Goal: Task Accomplishment & Management: Complete application form

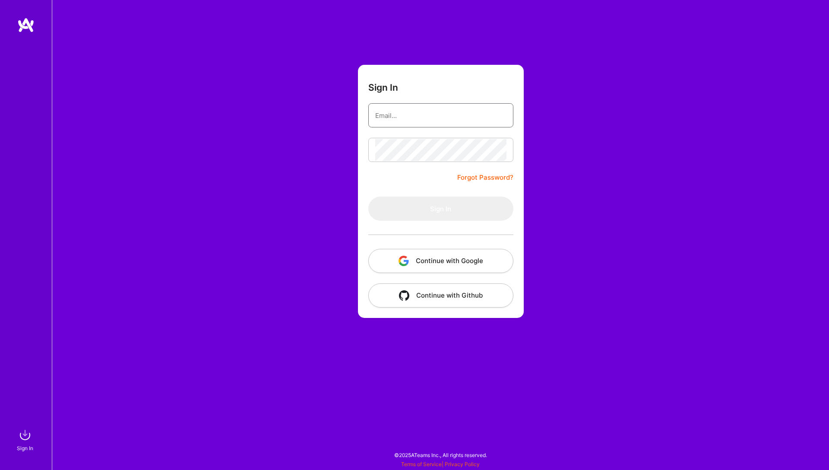
type input "[EMAIL_ADDRESS][DOMAIN_NAME]"
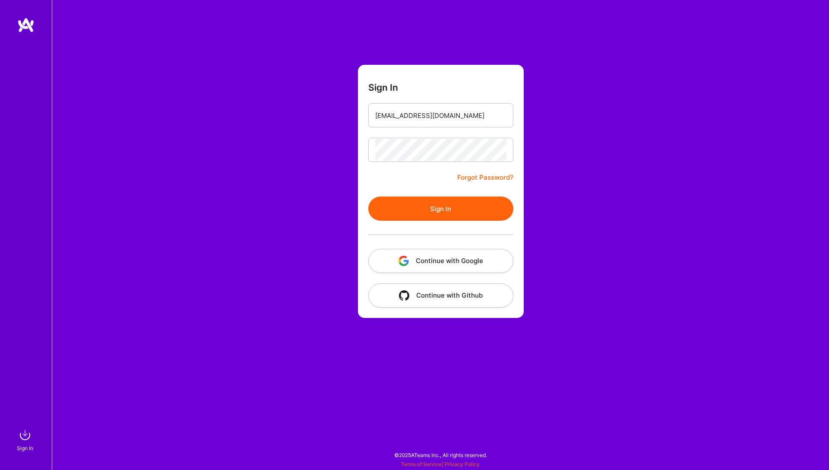
click at [448, 212] on button "Sign In" at bounding box center [440, 209] width 145 height 24
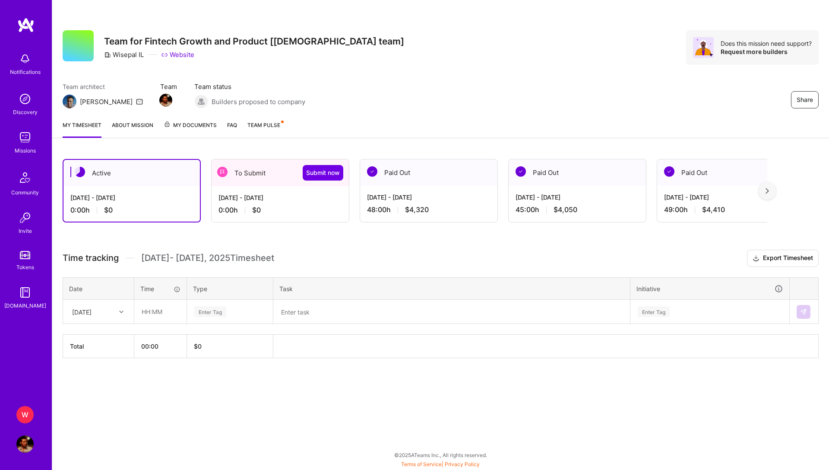
click at [262, 183] on div "To Submit Submit now" at bounding box center [280, 172] width 137 height 27
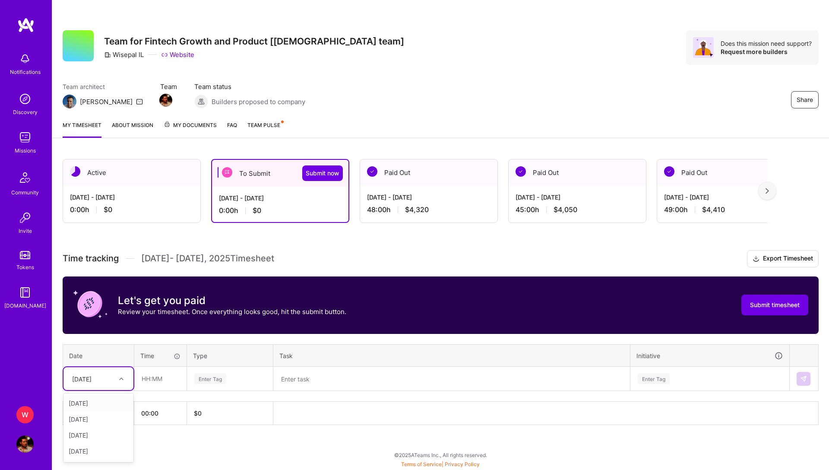
click at [119, 382] on div at bounding box center [122, 378] width 13 height 11
click at [98, 452] on div "[DATE]" at bounding box center [99, 451] width 70 height 16
click at [170, 376] on input "text" at bounding box center [160, 378] width 51 height 23
type input "10:00"
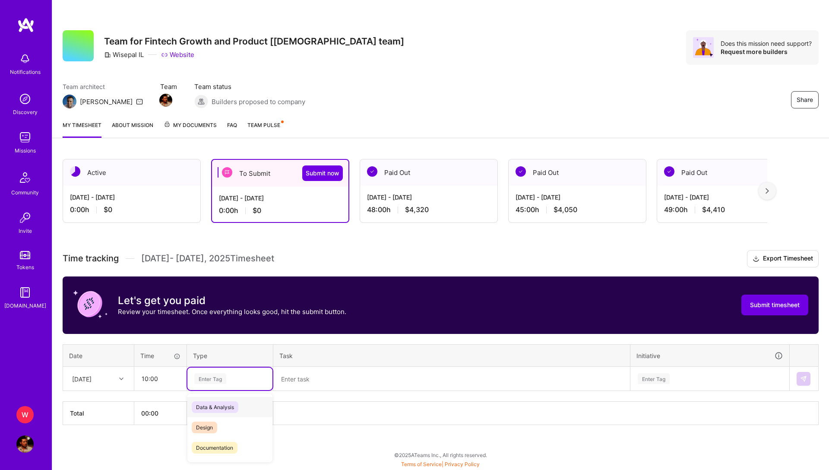
click at [250, 377] on div "Enter Tag" at bounding box center [230, 378] width 73 height 11
click at [223, 422] on span "Engineering" at bounding box center [210, 419] width 37 height 12
click at [375, 381] on textarea at bounding box center [451, 379] width 355 height 22
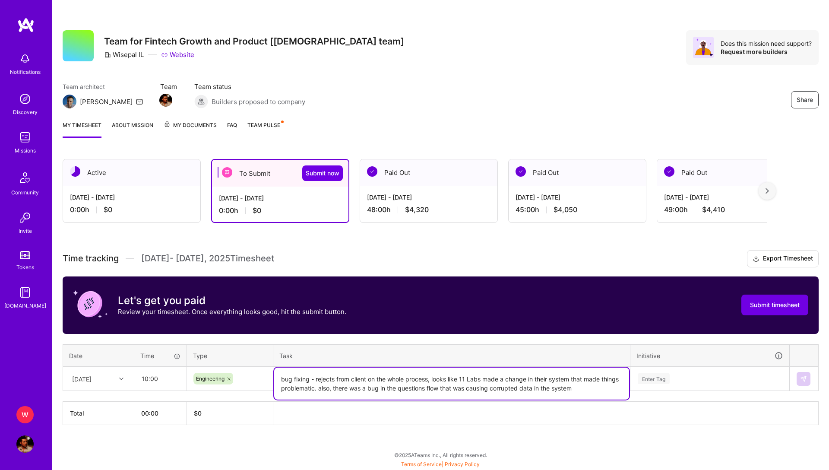
type textarea "bug fixing - rejects from client on the whole process, looks like 11 Labs made …"
click at [678, 380] on div "Enter Tag" at bounding box center [710, 378] width 146 height 11
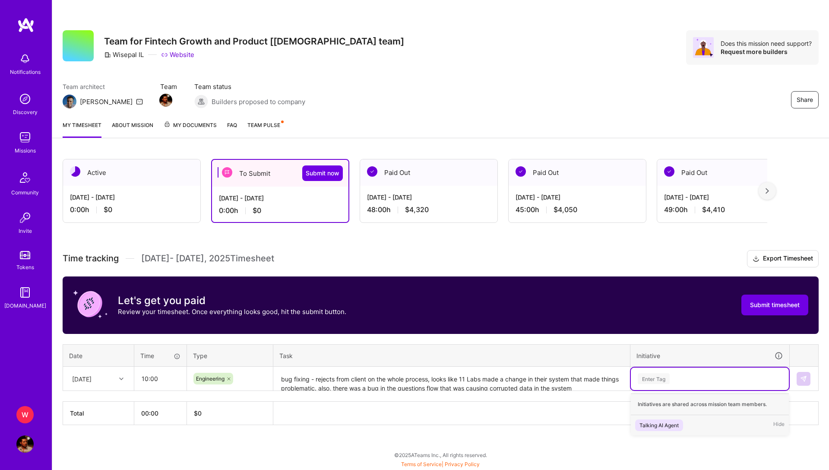
click at [681, 425] on span "Talking AI Agent" at bounding box center [659, 425] width 48 height 12
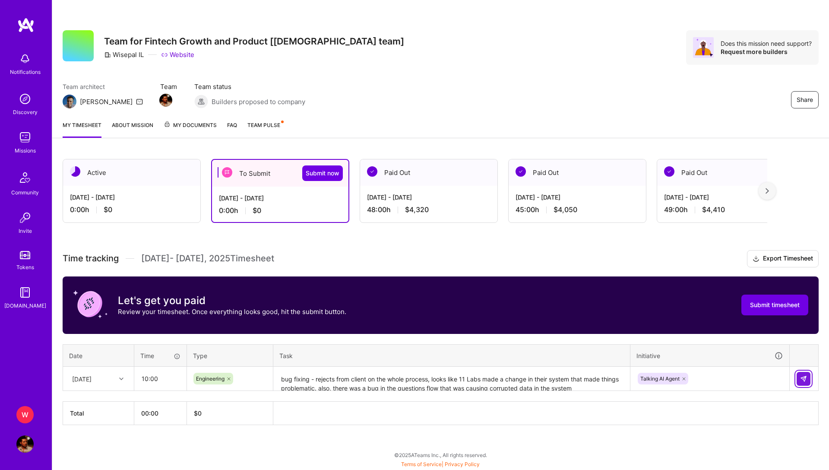
click at [803, 378] on img at bounding box center [803, 378] width 7 height 7
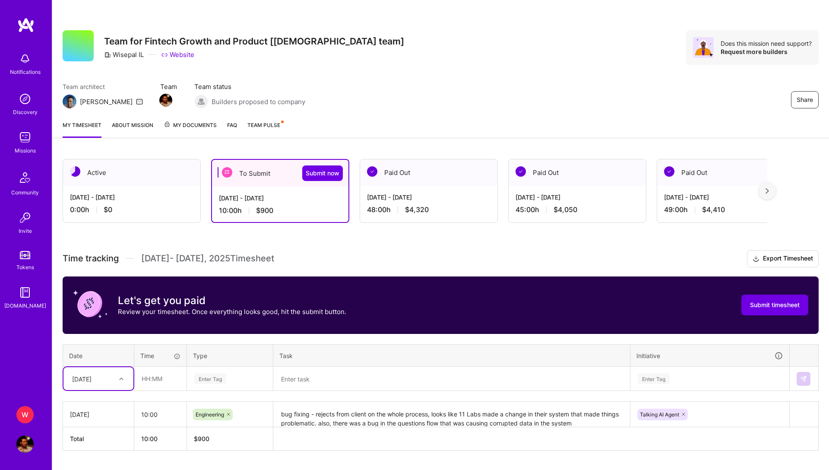
scroll to position [23, 0]
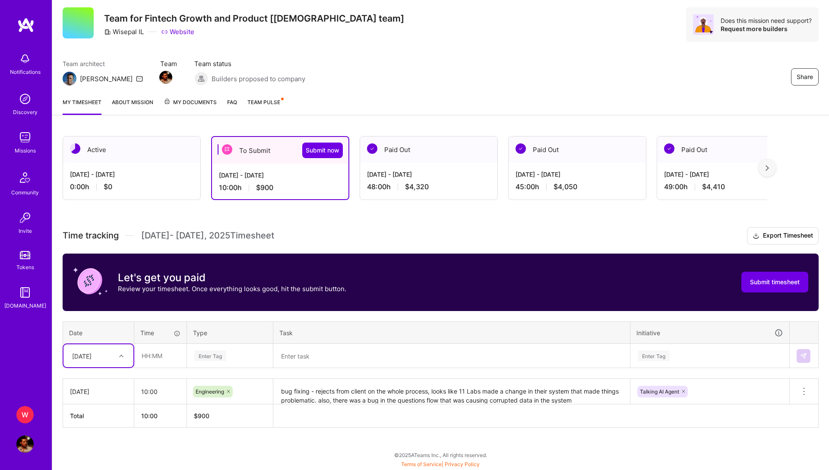
click at [604, 391] on textarea "bug fixing - rejects from client on the whole process, looks like 11 Labs made …" at bounding box center [451, 392] width 355 height 24
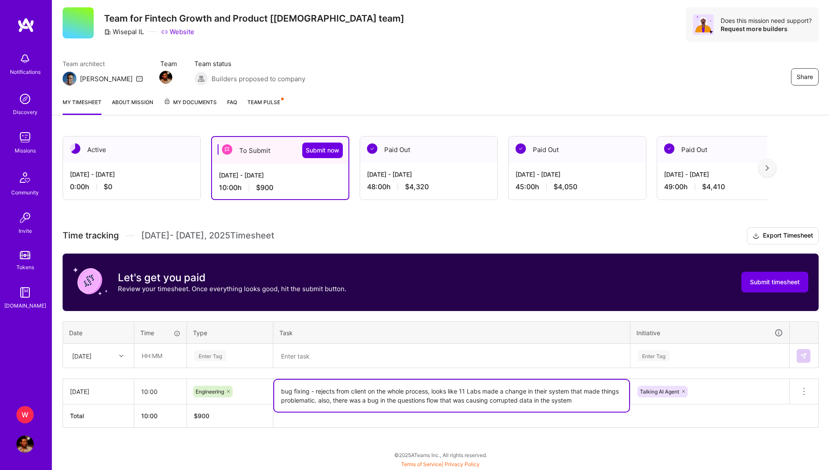
click at [314, 399] on textarea "bug fixing - rejects from client on the whole process, looks like 11 Labs made …" at bounding box center [451, 396] width 355 height 32
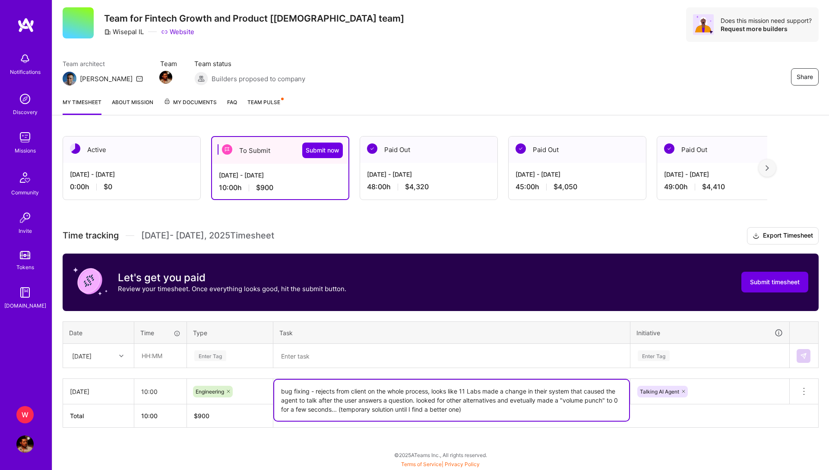
type textarea "bug fixing - rejects from client on the whole process, looks like 11 Labs made …"
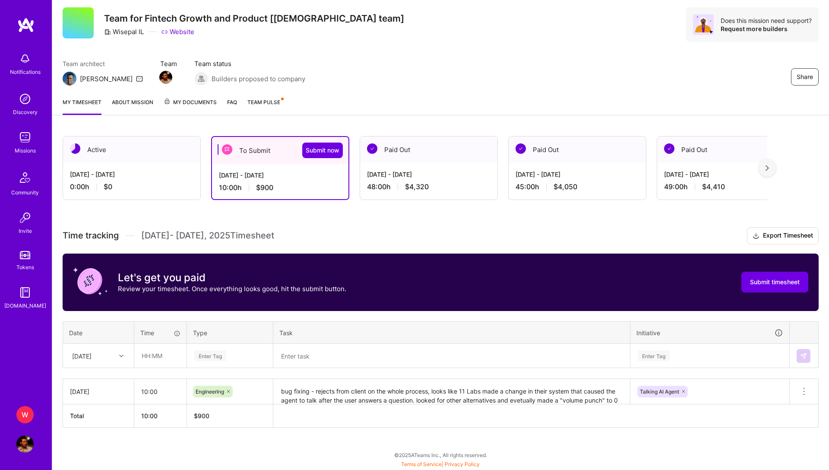
click at [720, 416] on th at bounding box center [546, 415] width 546 height 23
click at [353, 357] on textarea at bounding box center [451, 356] width 355 height 23
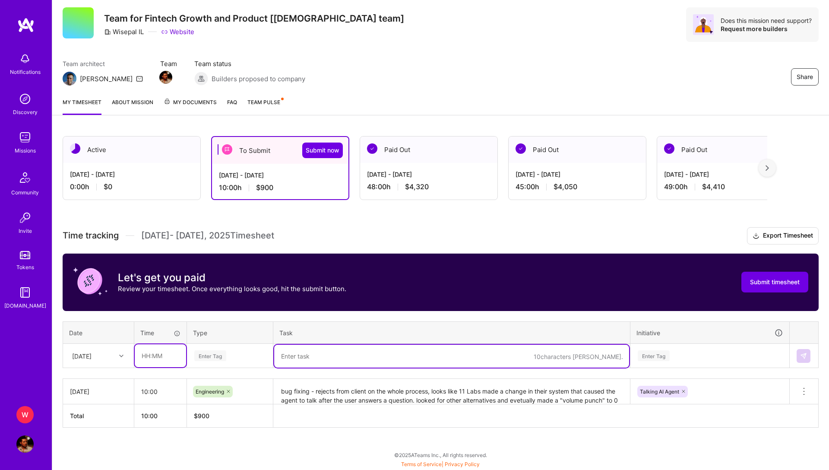
click at [154, 352] on input "text" at bounding box center [160, 355] width 51 height 23
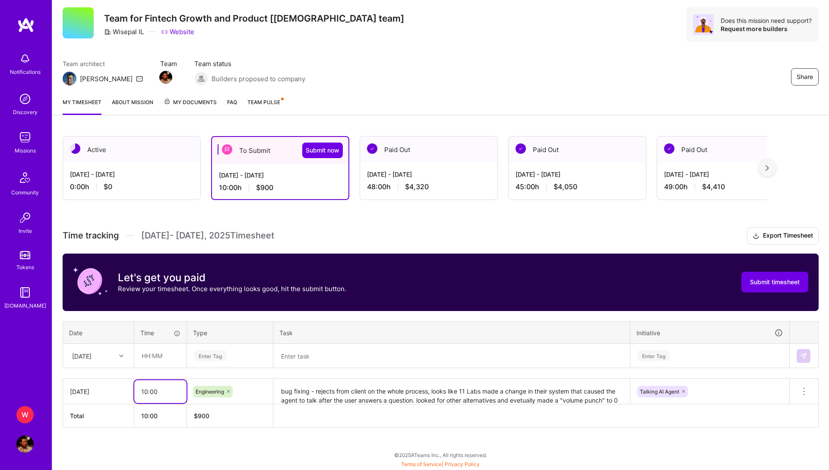
click at [146, 392] on input "10:00" at bounding box center [160, 391] width 52 height 23
drag, startPoint x: 160, startPoint y: 392, endPoint x: 103, endPoint y: 391, distance: 56.6
click at [103, 391] on tr "[DATE] 10:00 Engineering bug fixing - rejects from client on the whole process,…" at bounding box center [441, 391] width 756 height 25
type input "0"
type input "06:00"
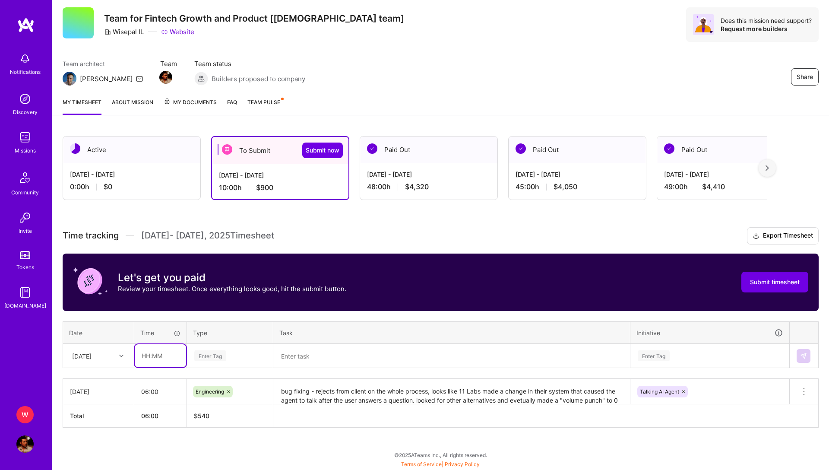
click at [165, 362] on input "text" at bounding box center [160, 355] width 51 height 23
click at [92, 358] on div "[DATE]" at bounding box center [81, 355] width 19 height 9
click at [101, 405] on div "[DATE]" at bounding box center [99, 403] width 70 height 16
click at [93, 362] on div "[DATE]" at bounding box center [92, 356] width 48 height 14
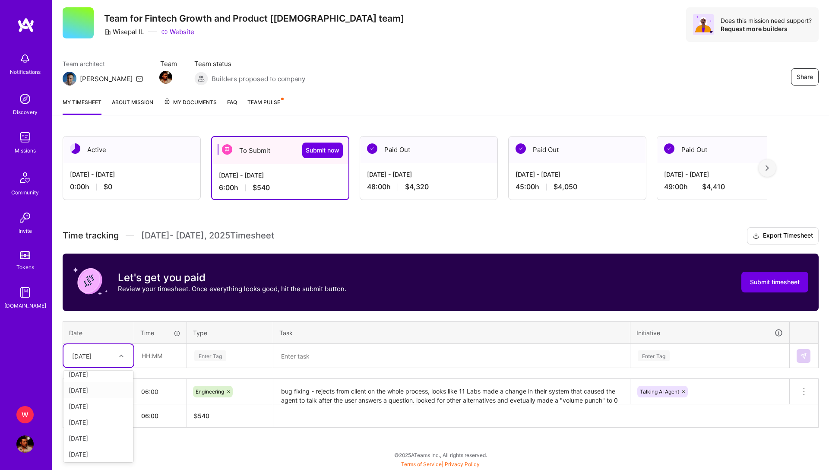
scroll to position [88, 0]
click at [112, 436] on div "[DATE]" at bounding box center [99, 436] width 70 height 16
click at [159, 356] on input "text" at bounding box center [160, 355] width 51 height 23
type input "10:00"
click at [248, 352] on div "Enter Tag" at bounding box center [230, 355] width 73 height 11
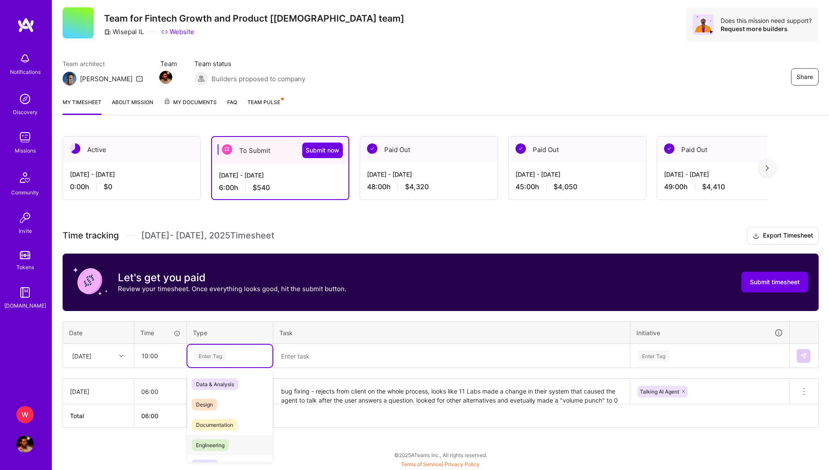
click at [234, 440] on div "Engineering" at bounding box center [229, 445] width 85 height 20
click at [324, 359] on textarea at bounding box center [451, 356] width 355 height 23
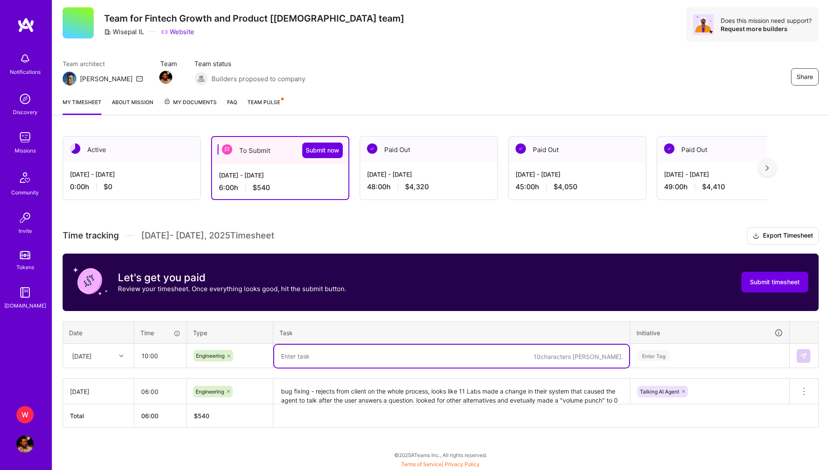
paste textarea "made things problematic. also, there was a bug in the questions flow that was c…"
click at [370, 358] on textarea "made things problematic. also, there was a bug in the questions flow that was c…" at bounding box center [451, 356] width 355 height 23
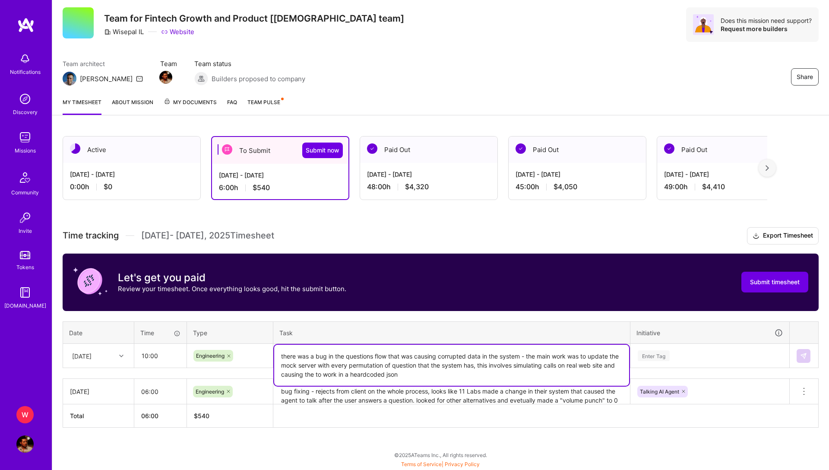
type textarea "there was a bug in the questions flow that was causing corrupted data in the sy…"
click at [672, 358] on div "Enter Tag" at bounding box center [710, 355] width 146 height 11
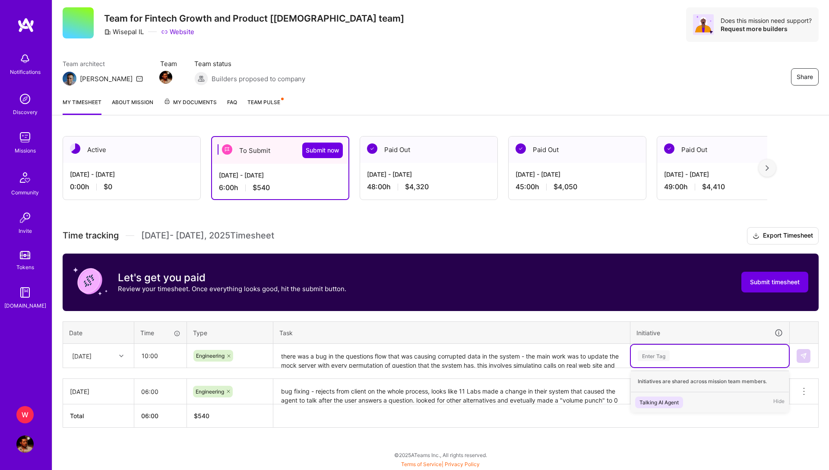
click at [673, 402] on div "Talking AI Agent" at bounding box center [659, 402] width 39 height 9
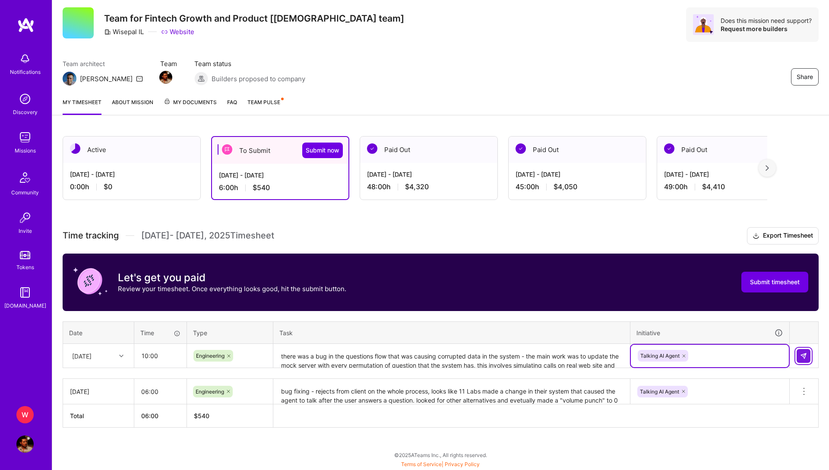
click at [801, 356] on img at bounding box center [803, 355] width 7 height 7
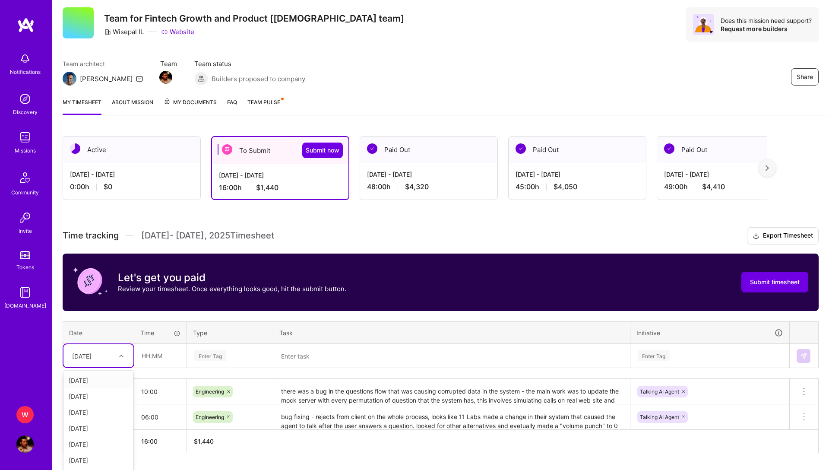
scroll to position [48, 0]
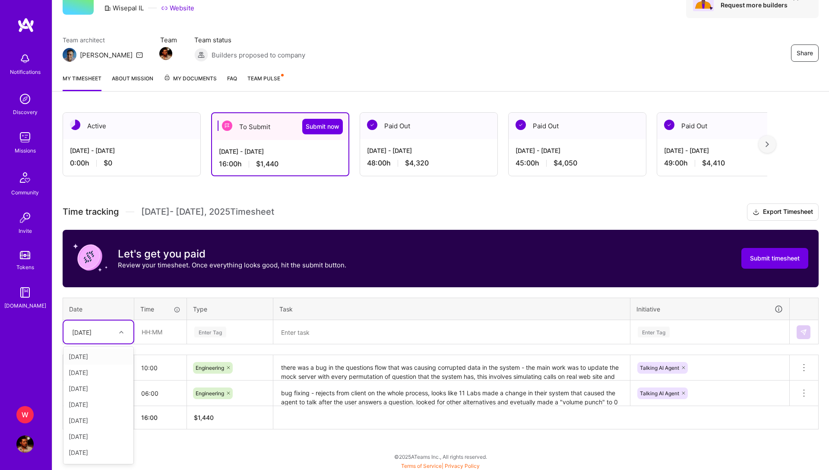
click at [113, 343] on div "option [DATE], selected. option [DATE] focused, 1 of 15. 14 results available. …" at bounding box center [99, 332] width 70 height 23
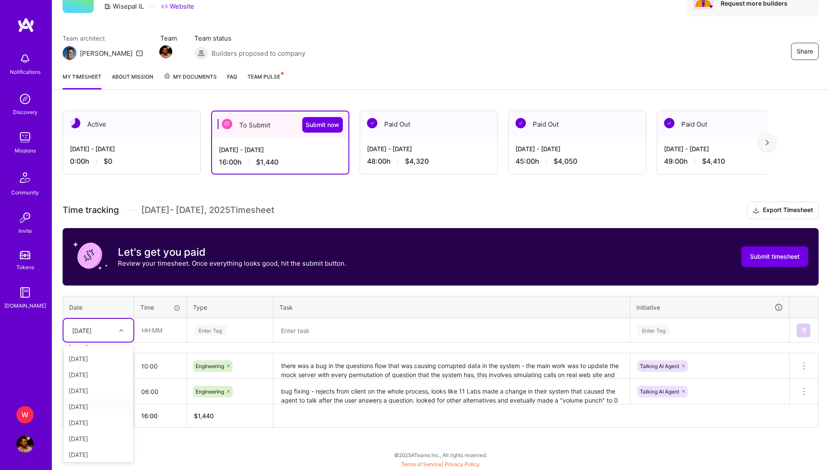
scroll to position [93, 0]
click at [102, 423] on div "[DATE]" at bounding box center [99, 422] width 70 height 16
click at [156, 332] on input "text" at bounding box center [160, 330] width 51 height 23
type input "10:00"
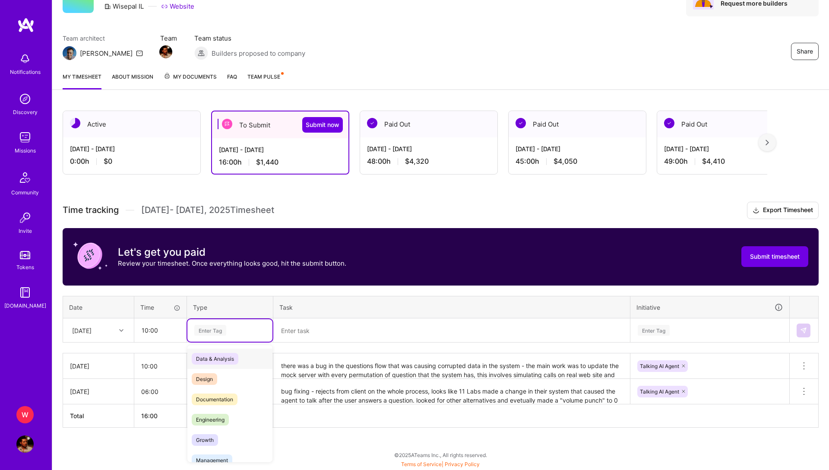
click at [236, 335] on div "Enter Tag" at bounding box center [230, 330] width 73 height 11
click at [232, 410] on div "Engineering" at bounding box center [229, 420] width 85 height 20
click at [304, 326] on textarea at bounding box center [451, 330] width 355 height 23
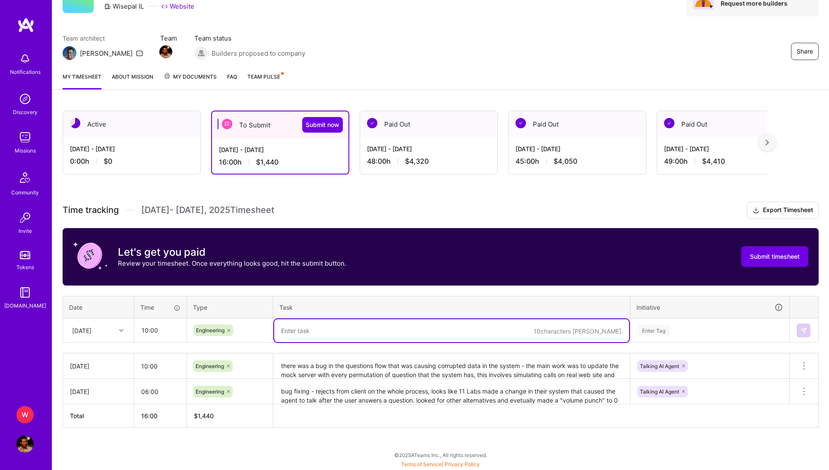
paste textarea "made things problematic. also, there was a bug in the questions flow that was c…"
type textarea "made things problematic. also, there was a bug in the questions flow that was c…"
click at [531, 330] on textarea "continue the effort of making the mock server responses "real" was well as auxi…" at bounding box center [451, 330] width 355 height 23
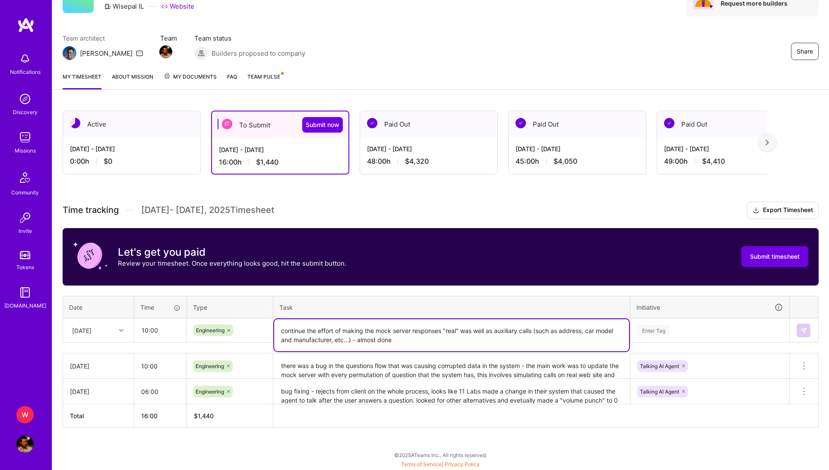
type textarea "continue the effort of making the mock server responses "real" was well as auxi…"
click at [693, 326] on div "Enter Tag" at bounding box center [710, 330] width 146 height 11
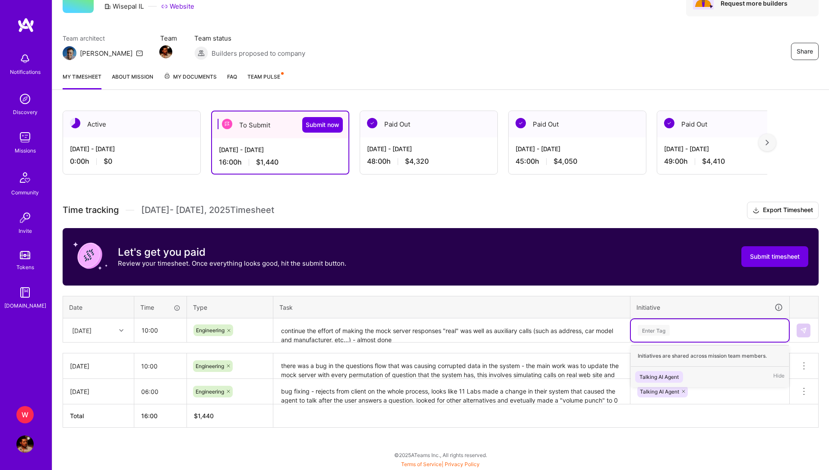
click at [678, 367] on div "Talking AI Agent Hide" at bounding box center [710, 377] width 158 height 20
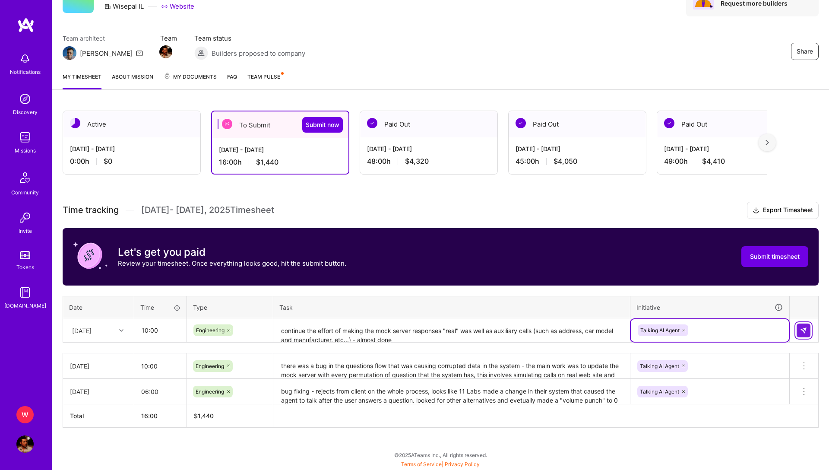
click at [802, 336] on button at bounding box center [804, 331] width 14 height 14
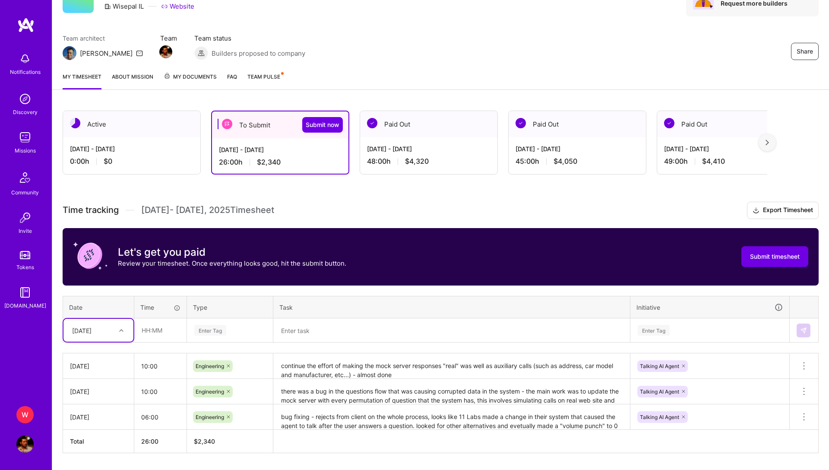
scroll to position [74, 0]
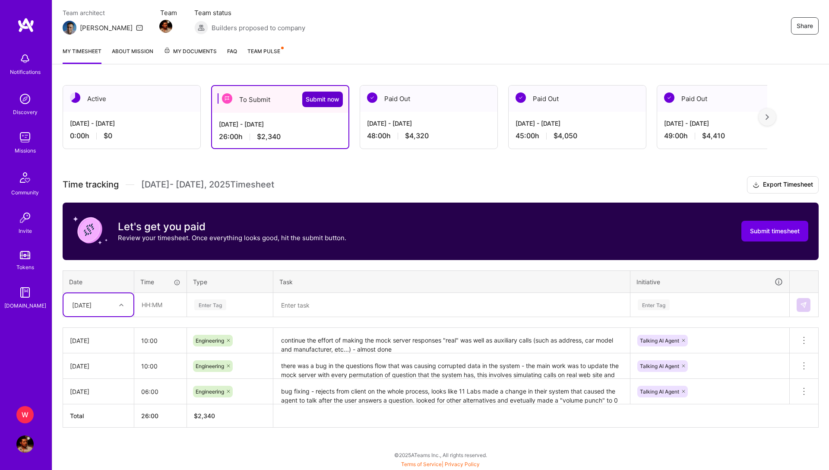
click at [334, 95] on span "Submit now" at bounding box center [323, 99] width 34 height 9
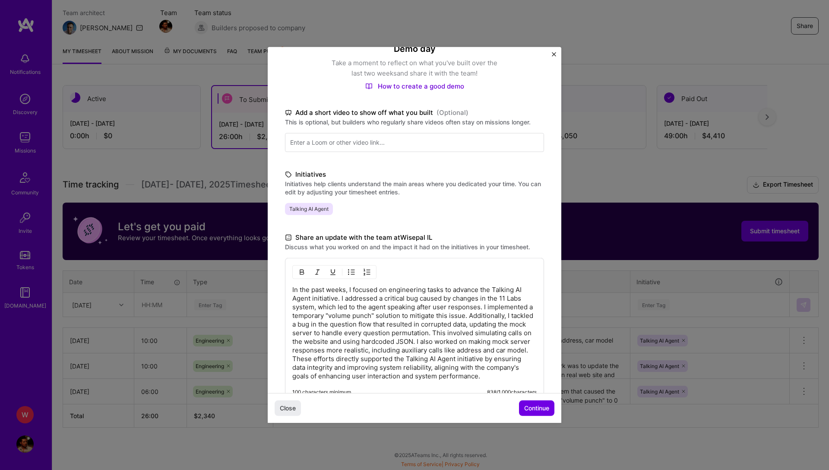
scroll to position [135, 0]
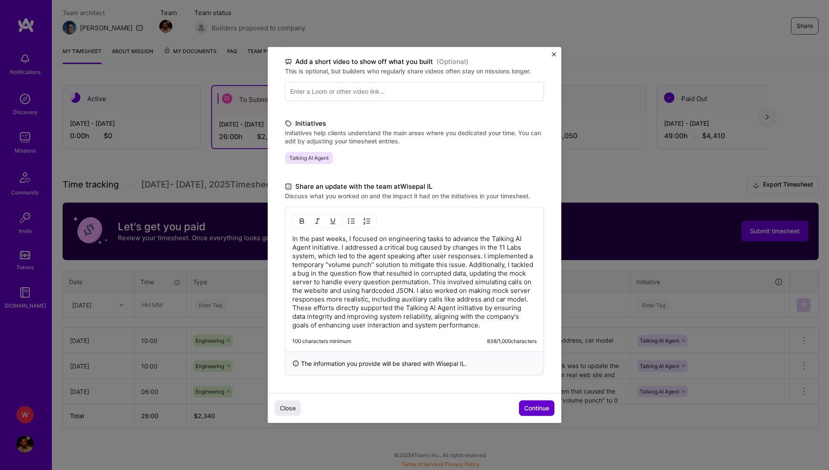
click at [538, 407] on span "Continue" at bounding box center [536, 408] width 25 height 9
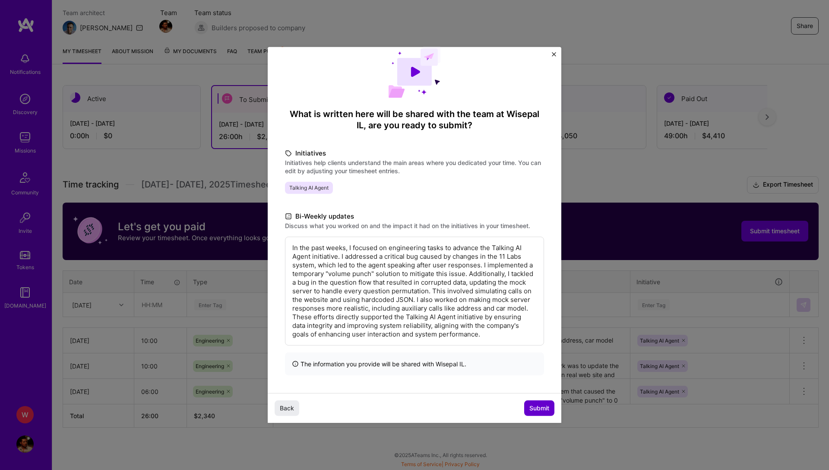
click at [538, 407] on span "Submit" at bounding box center [540, 408] width 20 height 9
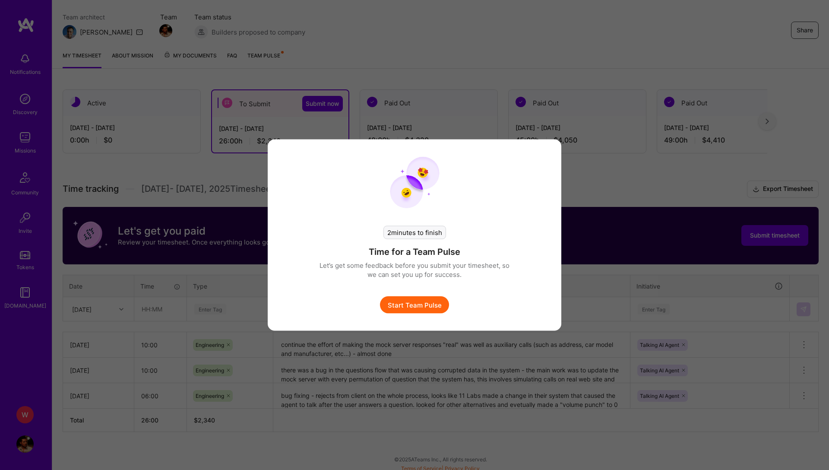
scroll to position [70, 0]
click at [435, 306] on button "Start Team Pulse" at bounding box center [414, 304] width 69 height 17
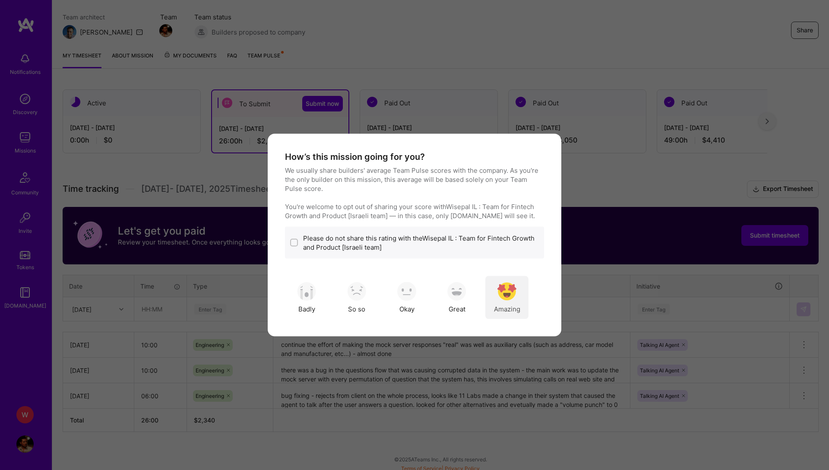
click at [510, 295] on img "modal" at bounding box center [507, 291] width 19 height 19
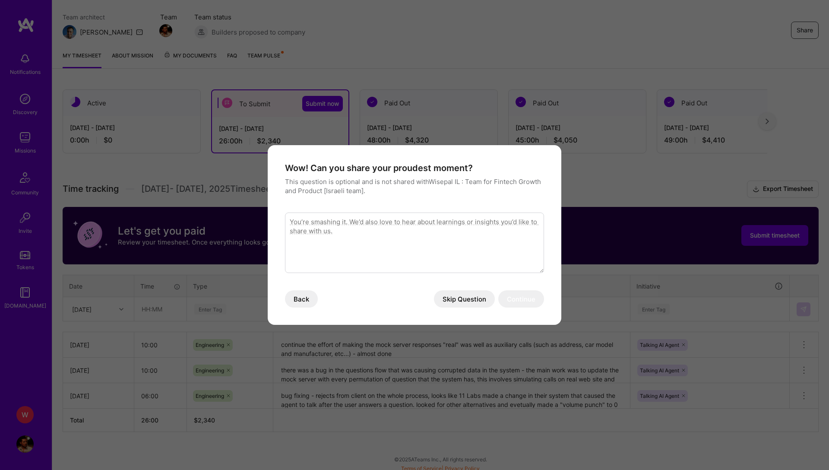
click at [475, 303] on button "Skip Question" at bounding box center [464, 298] width 61 height 17
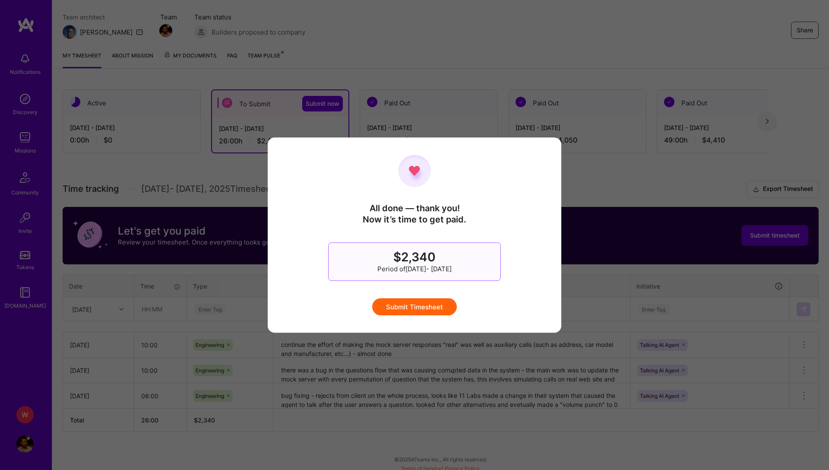
click at [445, 307] on button "Submit Timesheet" at bounding box center [414, 306] width 85 height 17
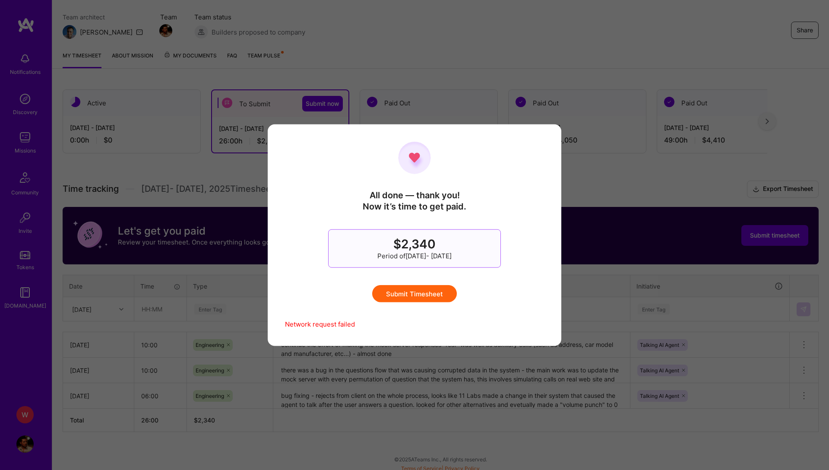
click at [402, 300] on button "Submit Timesheet" at bounding box center [414, 293] width 85 height 17
click at [438, 296] on button "Submit Timesheet" at bounding box center [414, 293] width 85 height 17
click at [427, 293] on button "Submit Timesheet" at bounding box center [414, 293] width 85 height 17
click at [443, 294] on button "Submit Timesheet" at bounding box center [414, 293] width 85 height 17
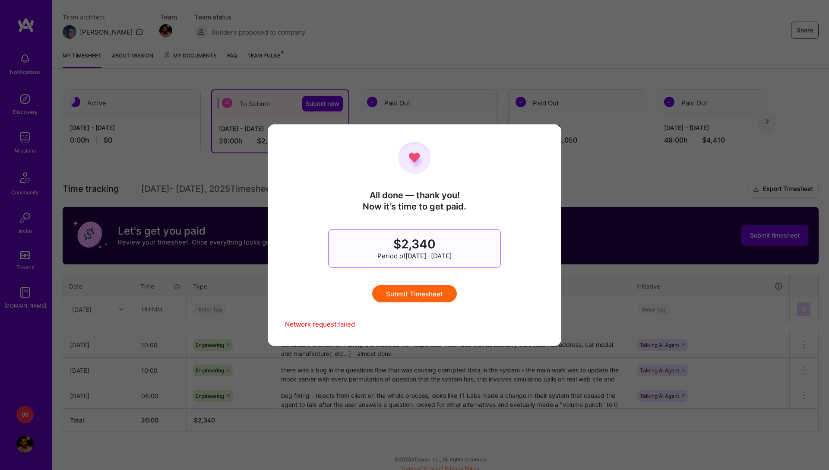
click at [443, 294] on button "Submit Timesheet" at bounding box center [414, 293] width 85 height 17
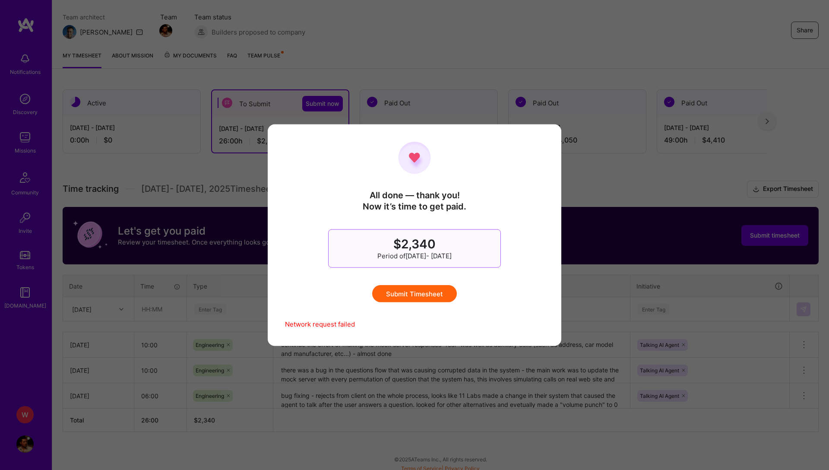
click at [443, 294] on button "Submit Timesheet" at bounding box center [414, 293] width 85 height 17
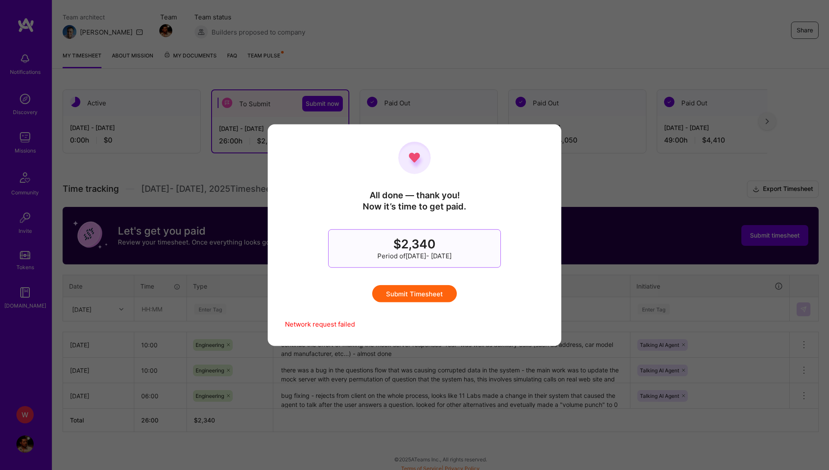
click at [443, 294] on button "Submit Timesheet" at bounding box center [414, 293] width 85 height 17
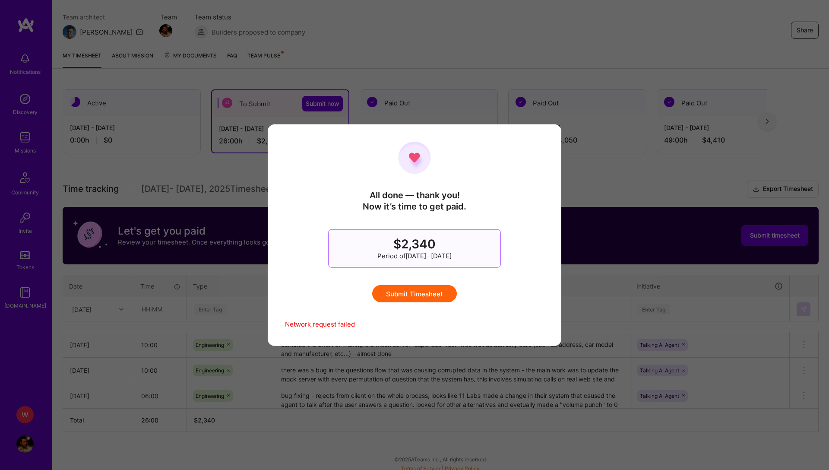
click at [443, 294] on button "Submit Timesheet" at bounding box center [414, 293] width 85 height 17
click at [433, 292] on button "Submit Timesheet" at bounding box center [414, 293] width 85 height 17
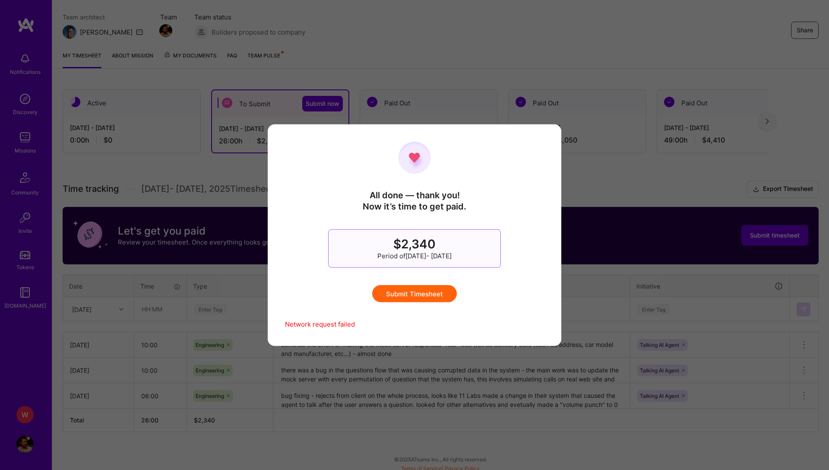
click at [425, 295] on button "Submit Timesheet" at bounding box center [414, 293] width 85 height 17
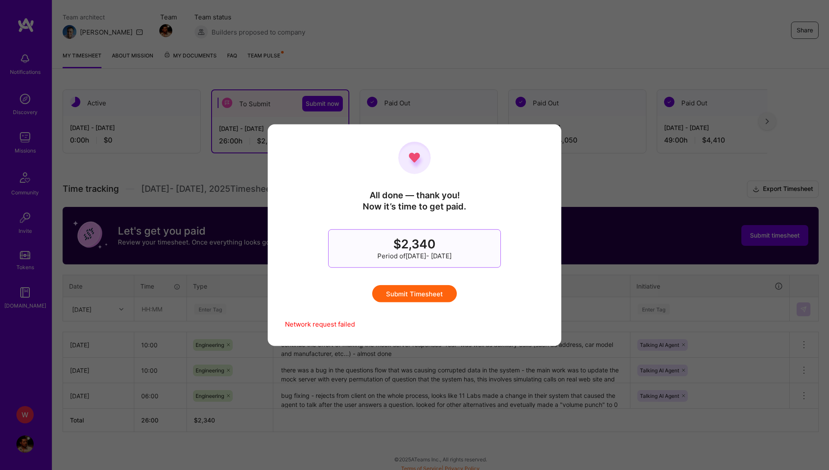
click at [425, 295] on button "Submit Timesheet" at bounding box center [414, 293] width 85 height 17
click at [429, 288] on button "Submit Timesheet" at bounding box center [414, 293] width 85 height 17
click at [438, 292] on button "Submit Timesheet" at bounding box center [414, 293] width 85 height 17
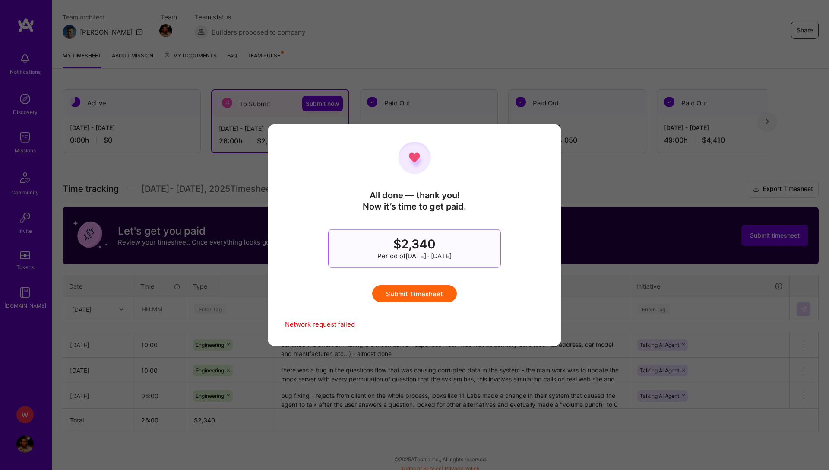
click at [438, 292] on button "Submit Timesheet" at bounding box center [414, 293] width 85 height 17
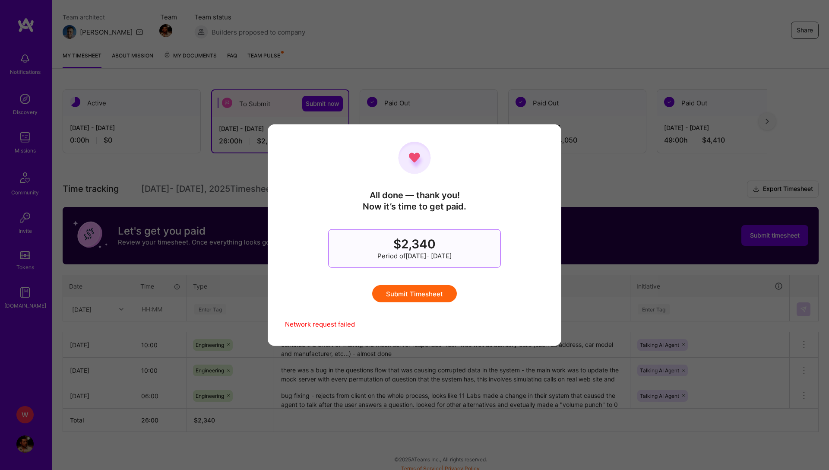
click at [438, 292] on button "Submit Timesheet" at bounding box center [414, 293] width 85 height 17
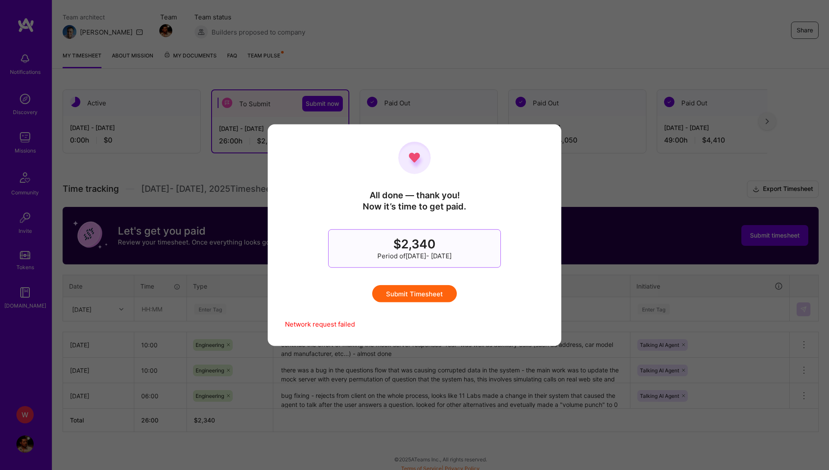
click at [438, 292] on button "Submit Timesheet" at bounding box center [414, 293] width 85 height 17
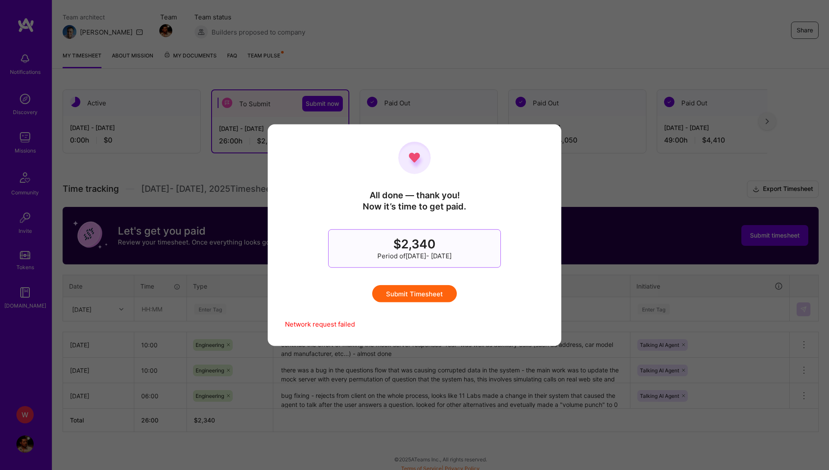
click at [438, 292] on button "Submit Timesheet" at bounding box center [414, 293] width 85 height 17
drag, startPoint x: 370, startPoint y: 194, endPoint x: 477, endPoint y: 282, distance: 138.1
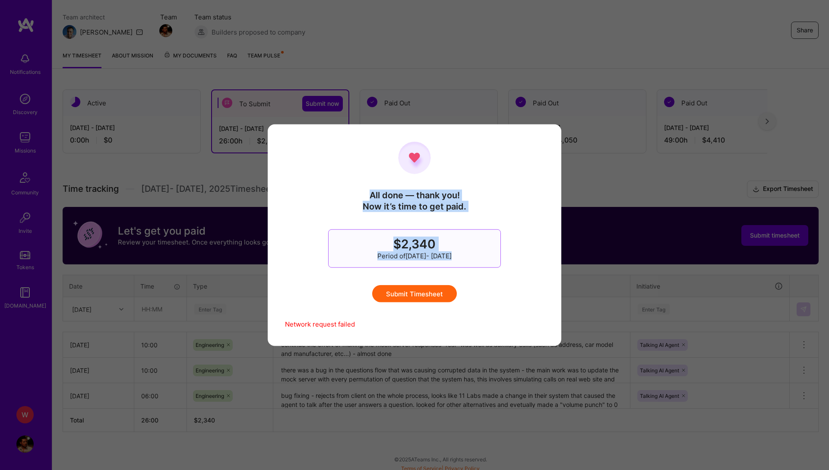
click at [477, 282] on div "All done — thank you! Now it’s time to get paid. $2,340 Period of [DATE] - [DAT…" at bounding box center [414, 222] width 259 height 161
drag, startPoint x: 477, startPoint y: 282, endPoint x: 373, endPoint y: 188, distance: 140.1
click at [373, 188] on div "All done — thank you! Now it’s time to get paid. $2,340 Period of [DATE] - [DAT…" at bounding box center [414, 222] width 259 height 161
click at [419, 295] on button "Submit Timesheet" at bounding box center [414, 293] width 85 height 17
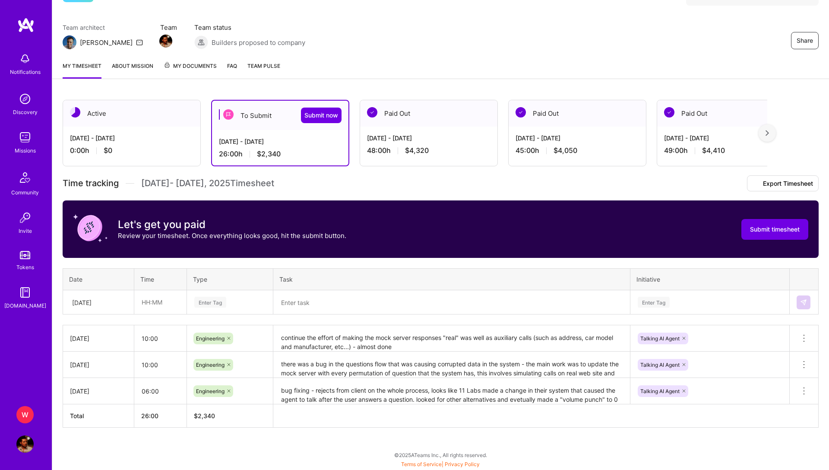
scroll to position [0, 0]
